Goal: Information Seeking & Learning: Learn about a topic

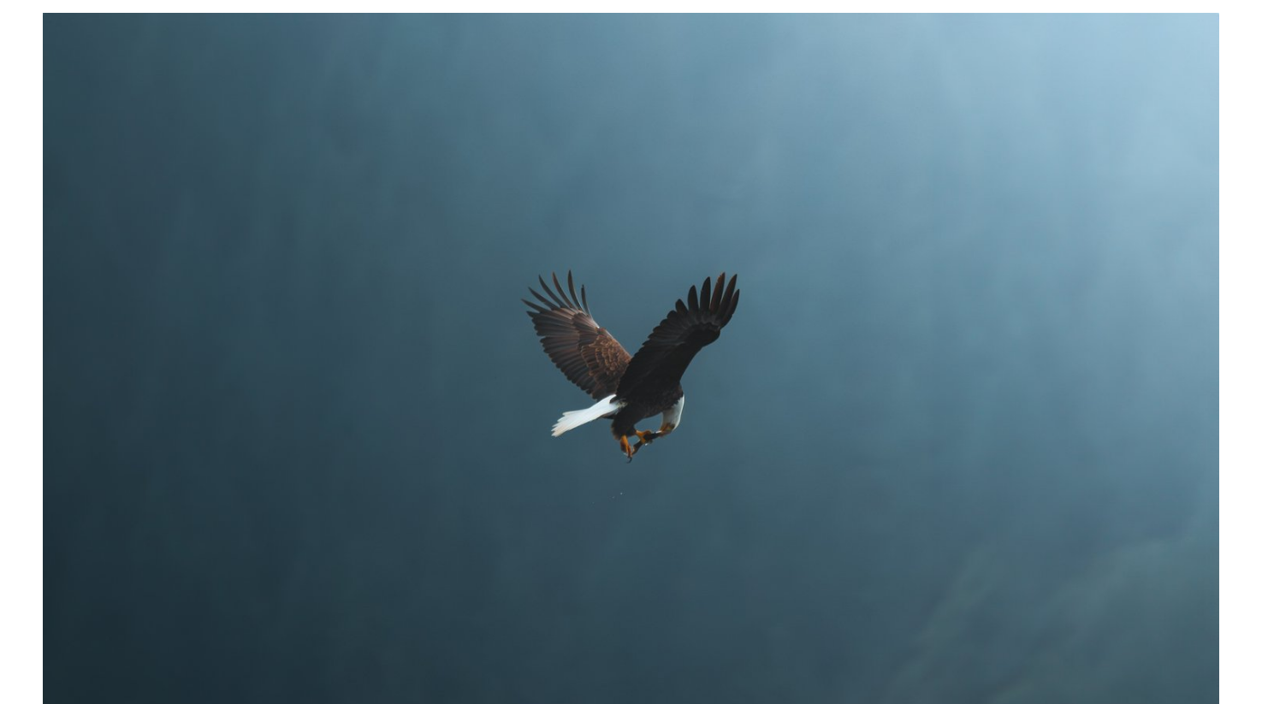
scroll to position [207, 0]
click at [627, 366] on img at bounding box center [631, 404] width 1177 height 785
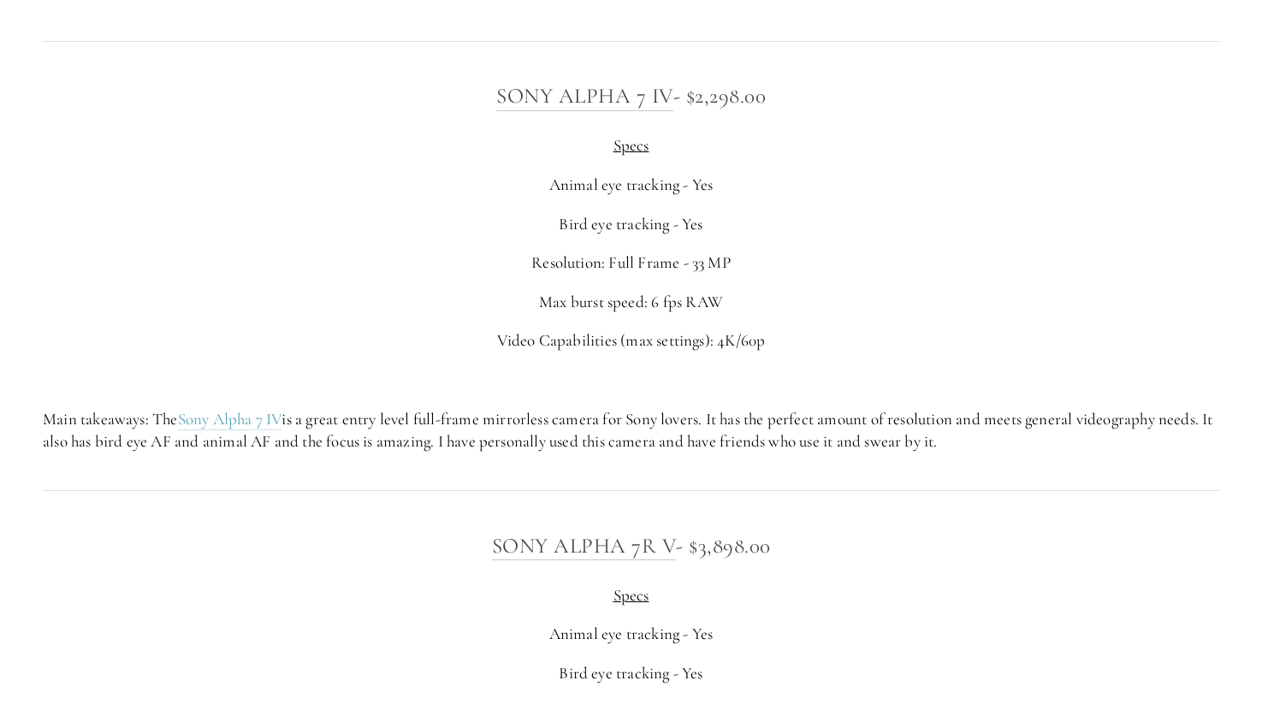
scroll to position [4305, 0]
click at [584, 104] on link "Sony Alpha 7 IV" at bounding box center [584, 95] width 177 height 27
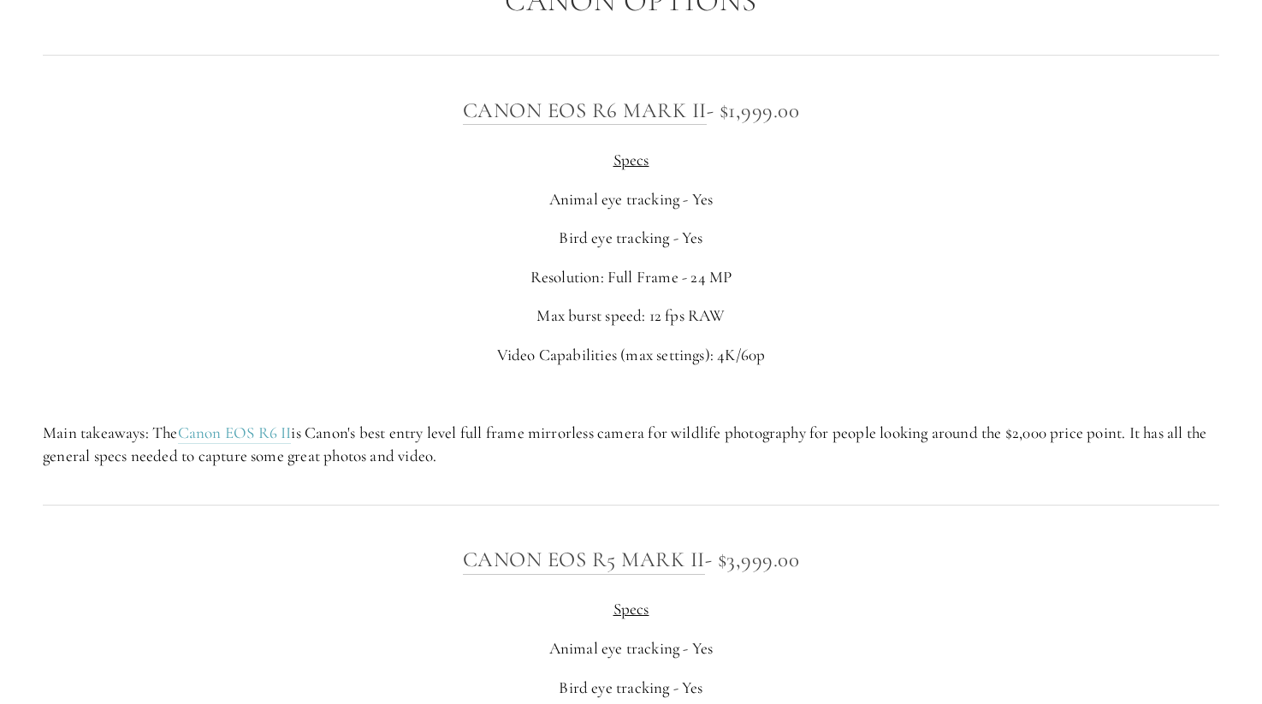
scroll to position [5737, 0]
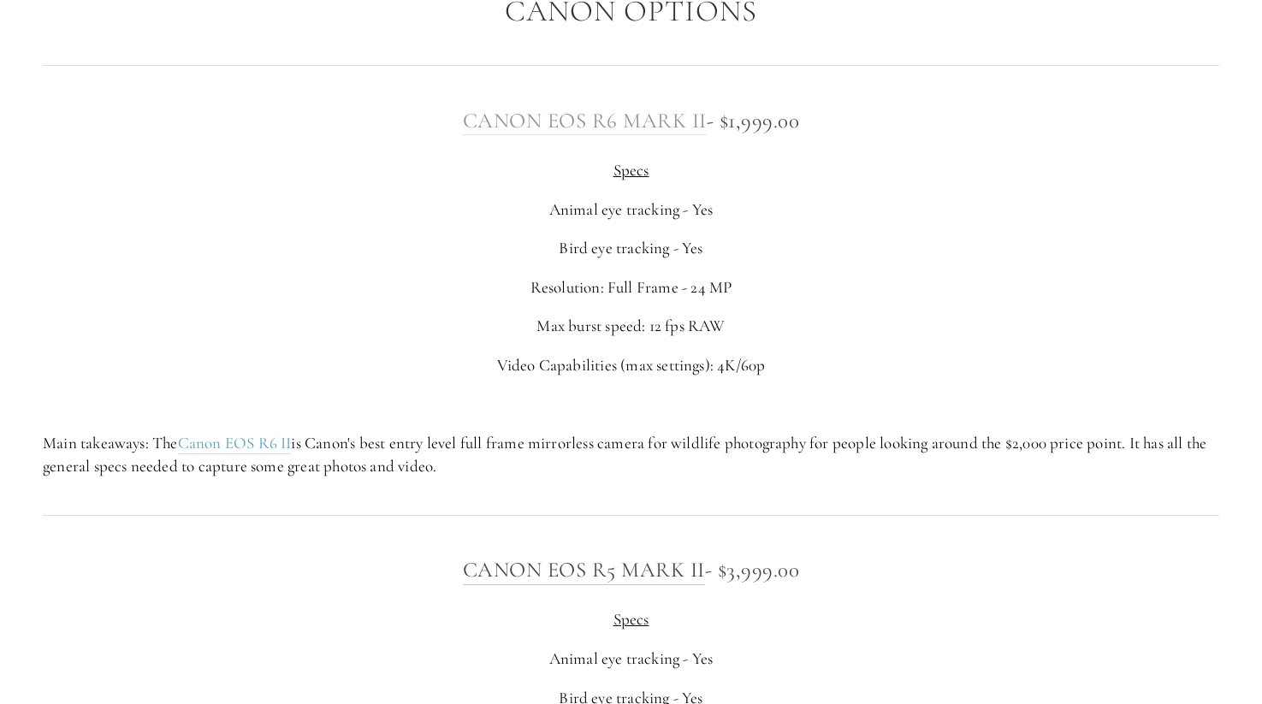
click at [607, 124] on link "Canon EOS R6 Mark II" at bounding box center [585, 121] width 244 height 27
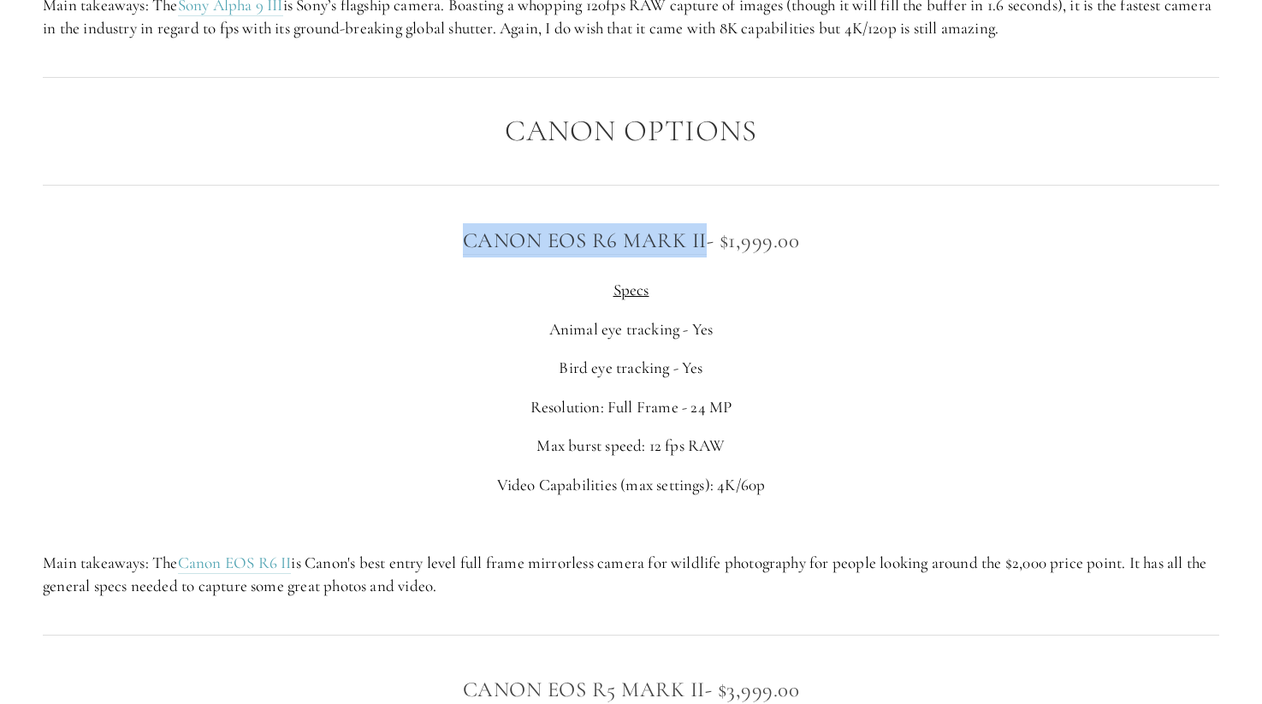
scroll to position [5617, 0]
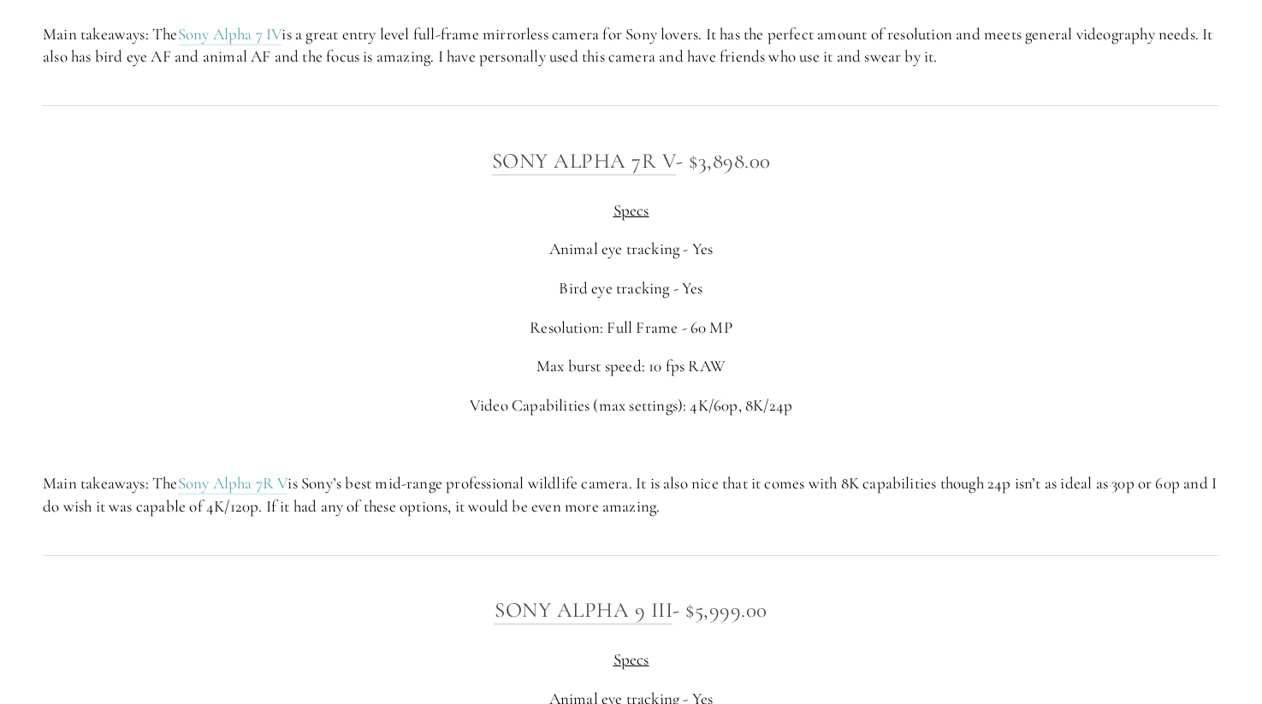
scroll to position [4691, 0]
click at [610, 172] on link "Sony Alpha 7R V" at bounding box center [584, 159] width 185 height 27
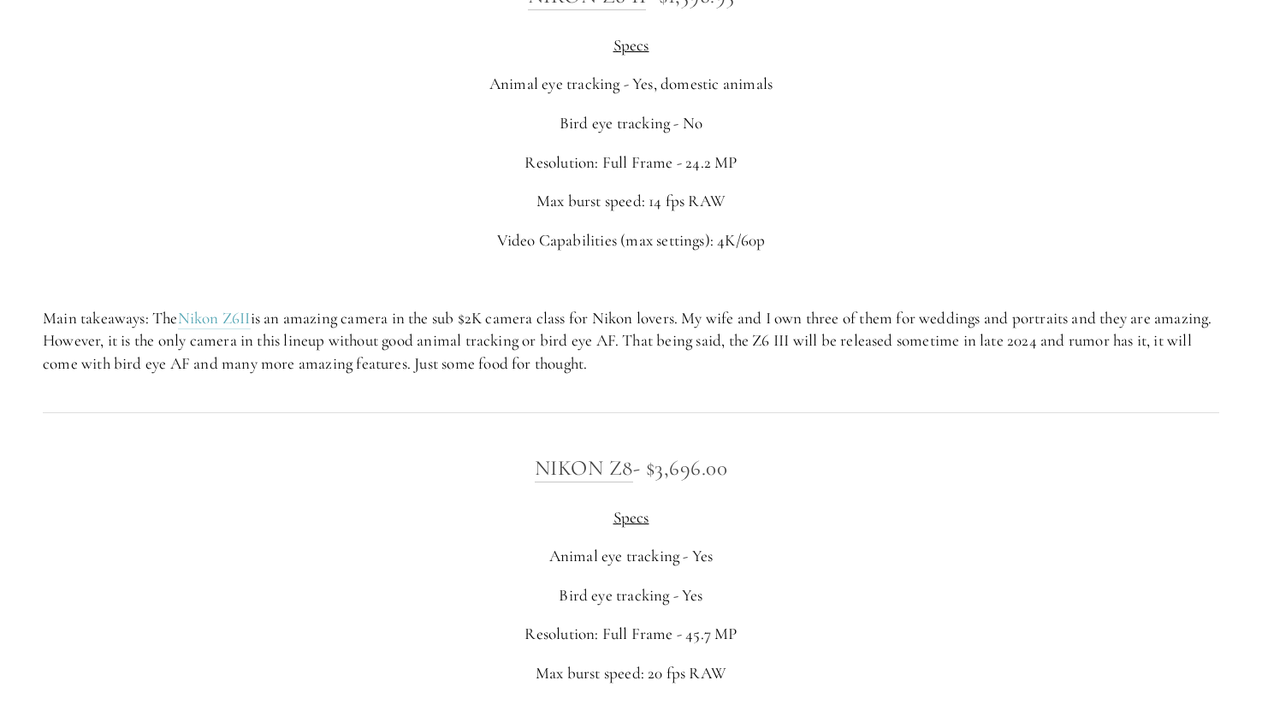
scroll to position [2906, 0]
click at [613, 473] on link "Nikon Z8" at bounding box center [584, 465] width 98 height 27
